Goal: Find specific fact: Find contact information

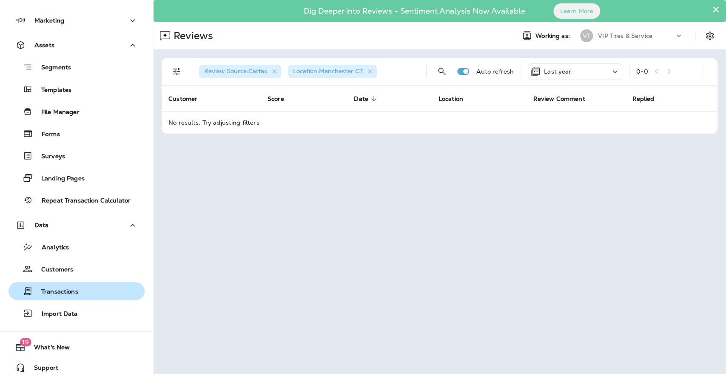
scroll to position [144, 0]
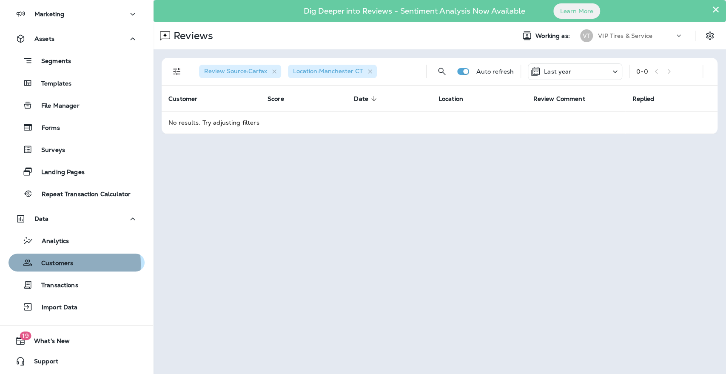
click at [52, 263] on p "Customers" at bounding box center [53, 264] width 40 height 8
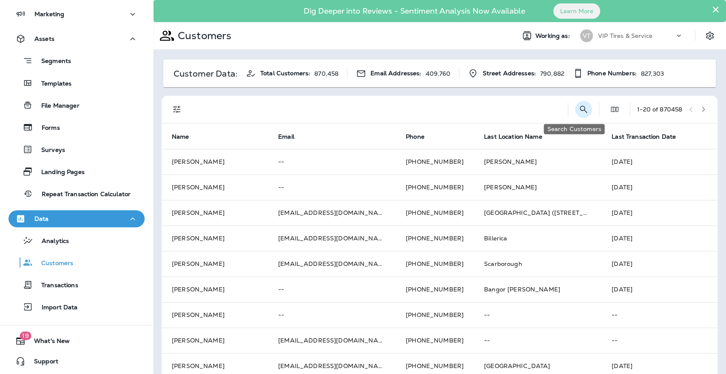
click at [581, 110] on button "Search Customers" at bounding box center [583, 109] width 17 height 17
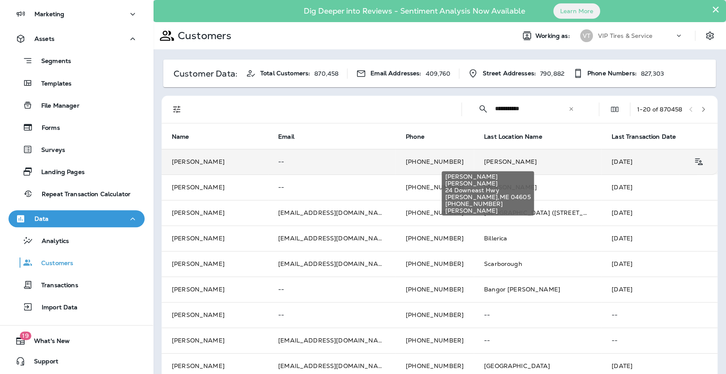
type input "**********"
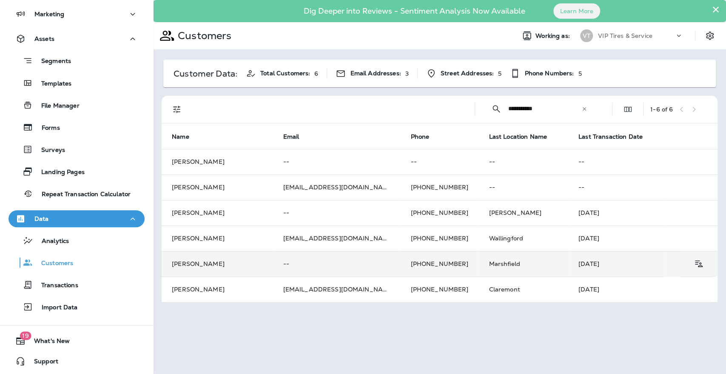
click at [400, 267] on td "[PHONE_NUMBER]" at bounding box center [439, 264] width 78 height 26
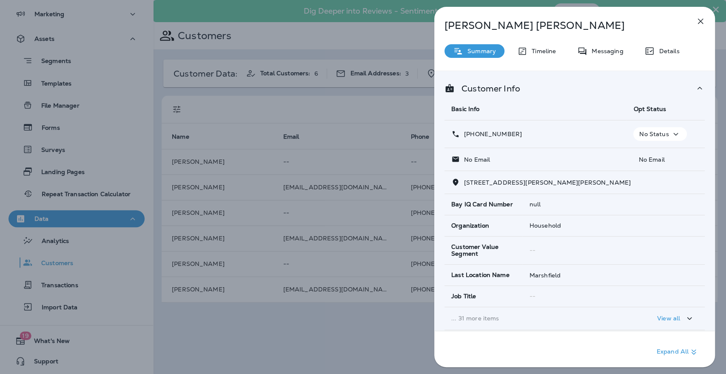
drag, startPoint x: 520, startPoint y: 133, endPoint x: 472, endPoint y: 135, distance: 48.6
click at [472, 135] on div "[PHONE_NUMBER]" at bounding box center [536, 134] width 169 height 9
copy p "[PHONE_NUMBER]"
